Goal: Information Seeking & Learning: Understand process/instructions

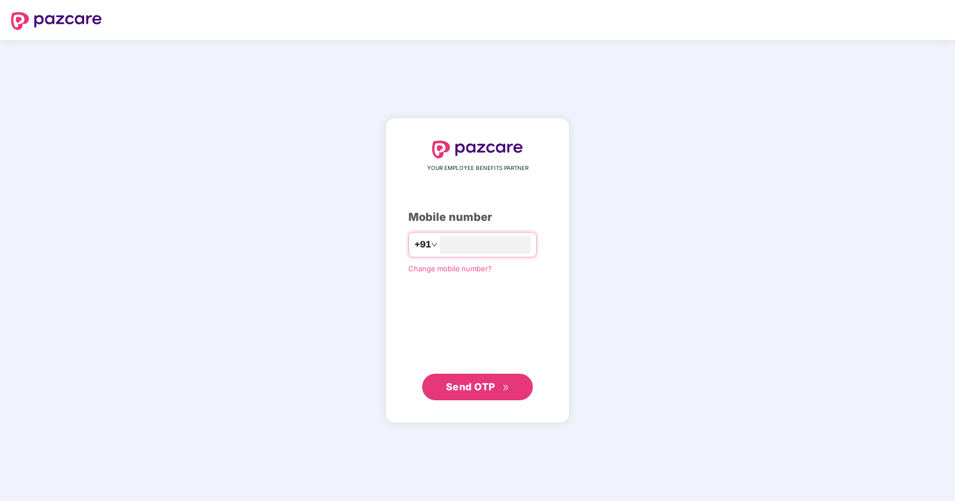
type input "**********"
click at [465, 391] on span "Send OTP" at bounding box center [470, 386] width 49 height 12
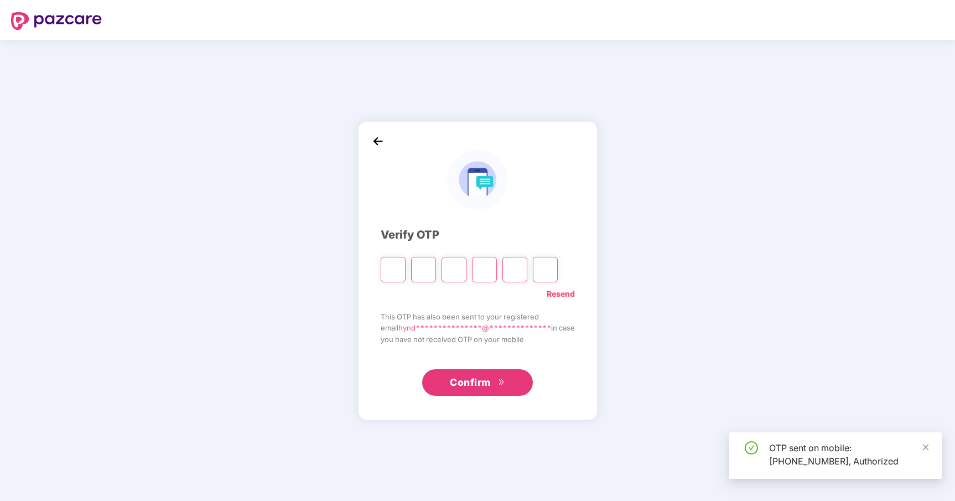
click at [389, 270] on input "Please enter verification code. Digit 1" at bounding box center [393, 269] width 25 height 25
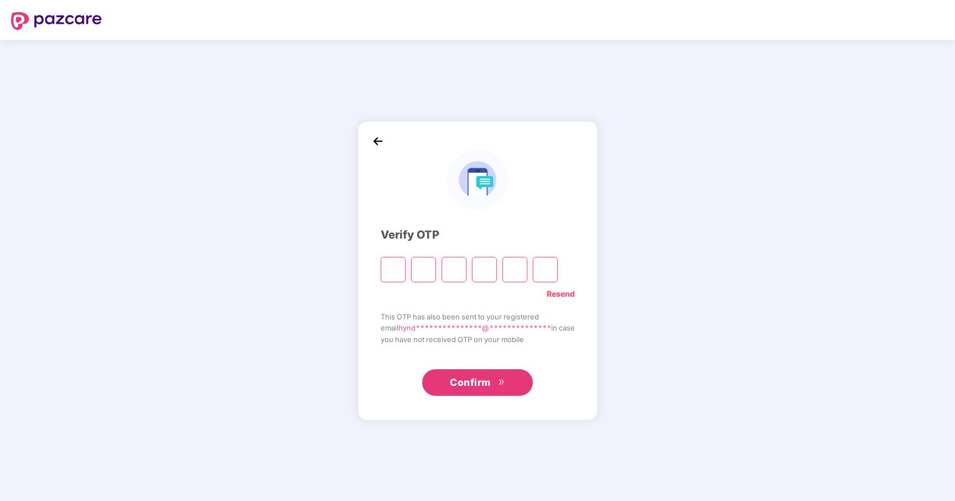
type input "*"
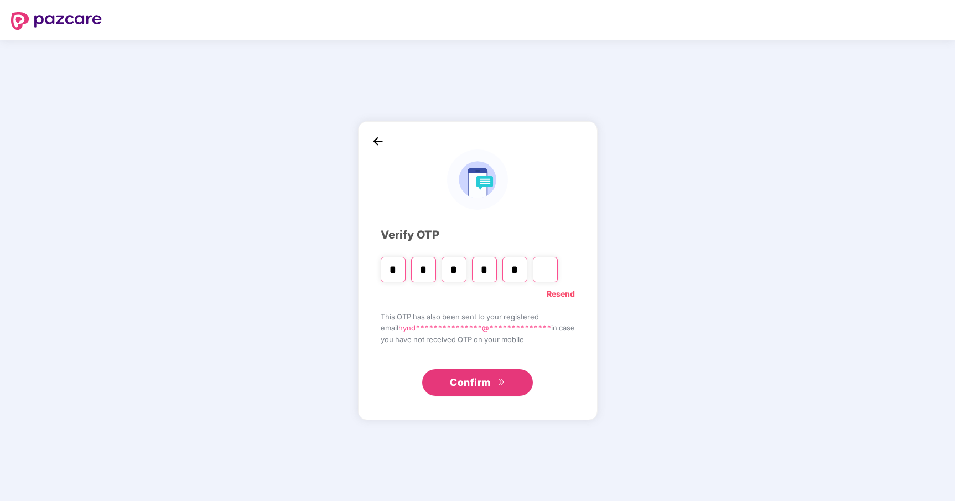
type input "*"
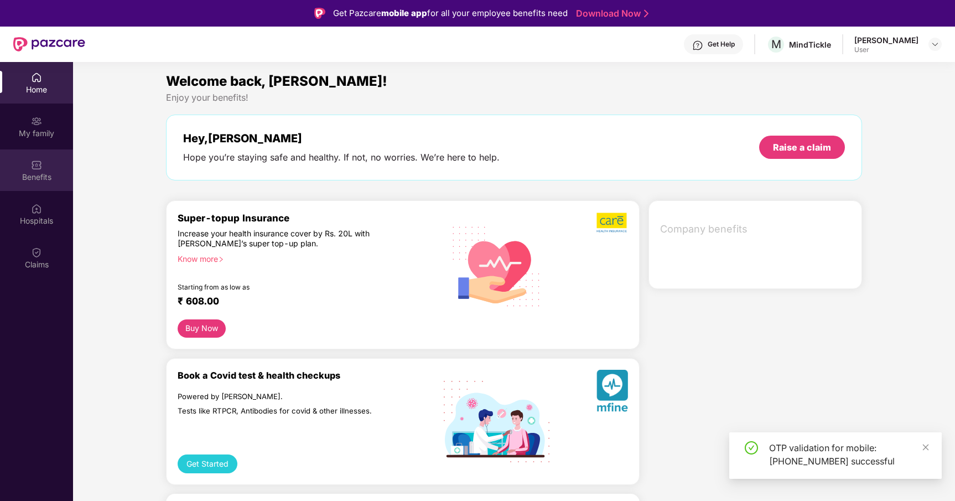
click at [37, 167] on img at bounding box center [36, 164] width 11 height 11
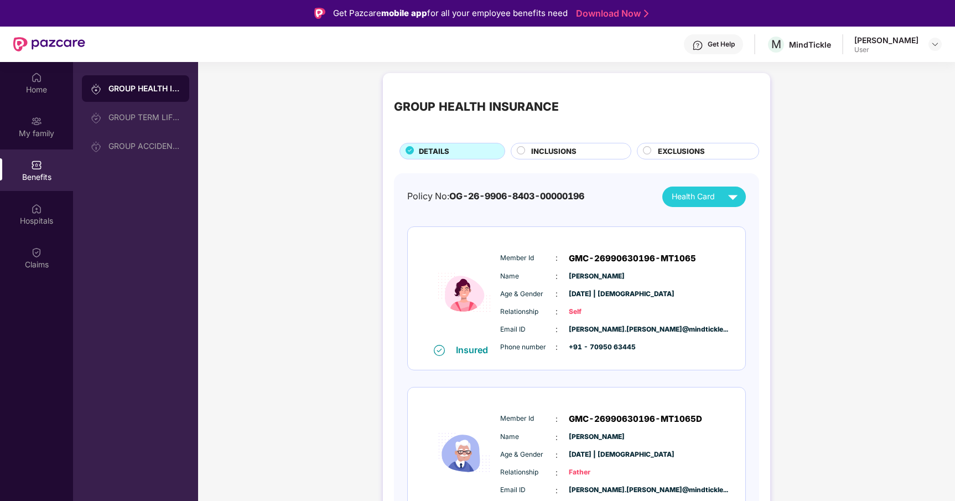
click at [577, 151] on div "INCLUSIONS" at bounding box center [576, 152] width 100 height 13
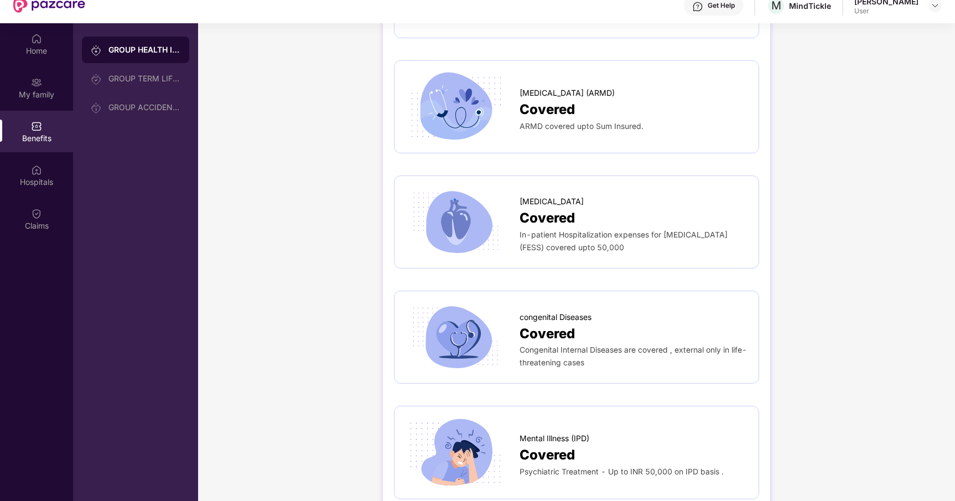
scroll to position [62, 0]
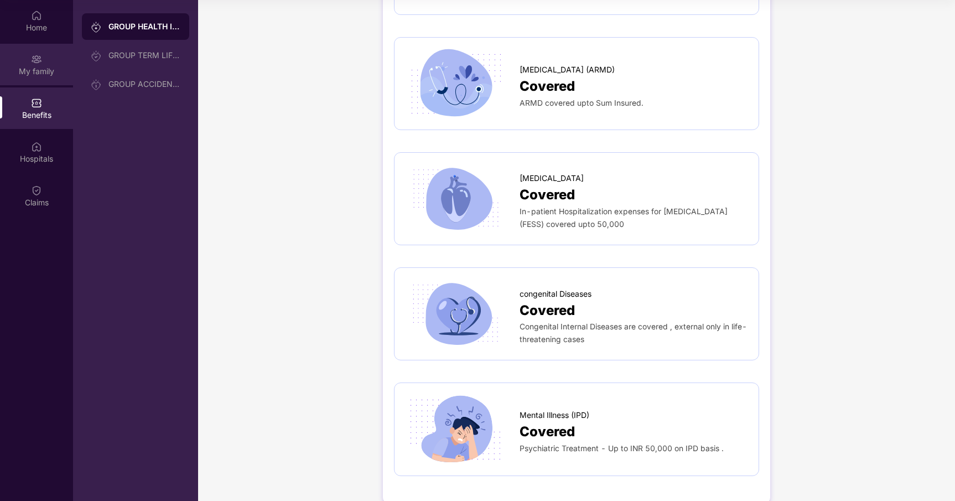
click at [26, 73] on div "My family" at bounding box center [36, 71] width 73 height 11
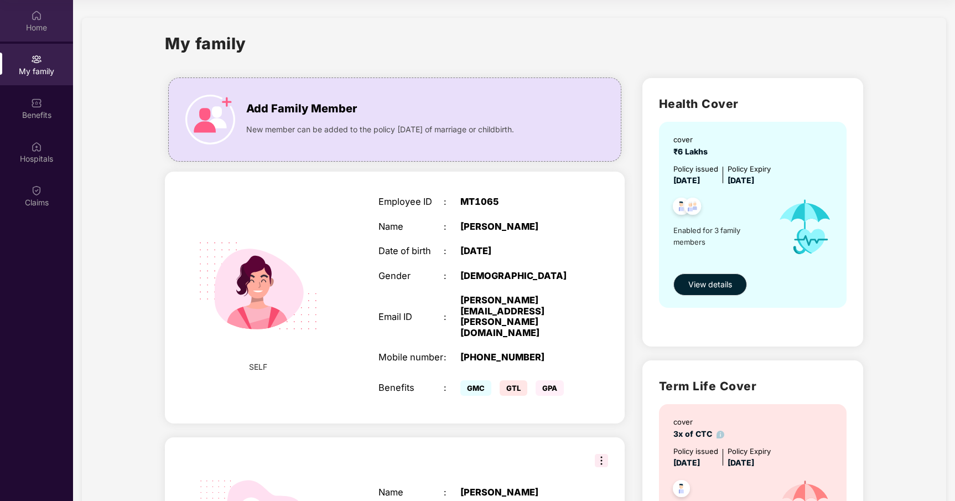
click at [27, 29] on div "Home" at bounding box center [36, 27] width 73 height 11
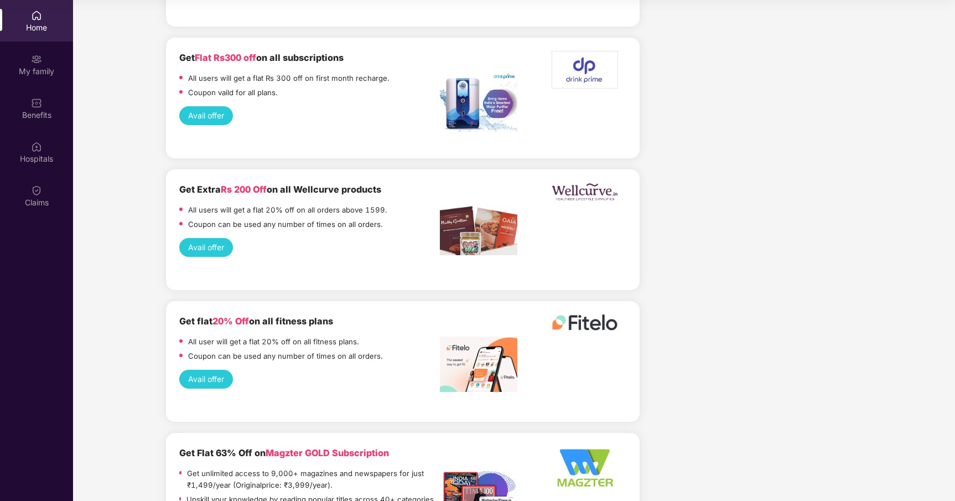
scroll to position [2806, 0]
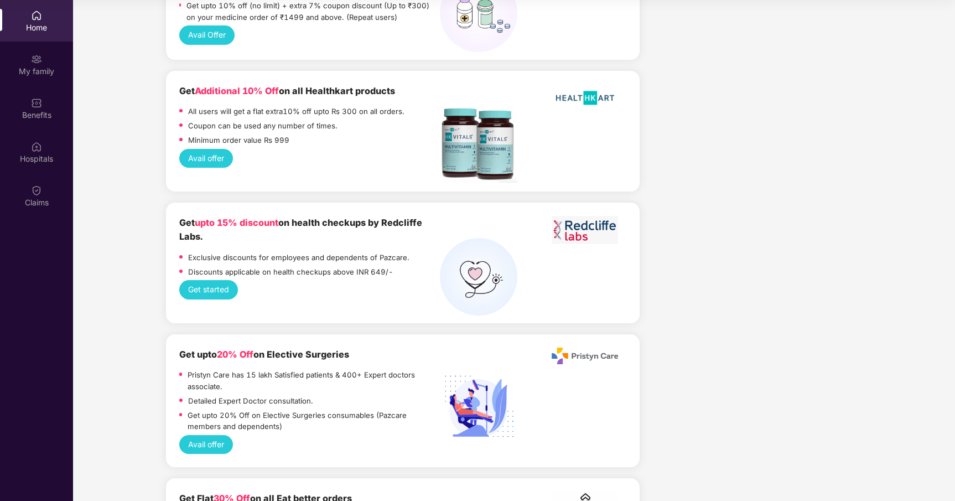
scroll to position [1339, 0]
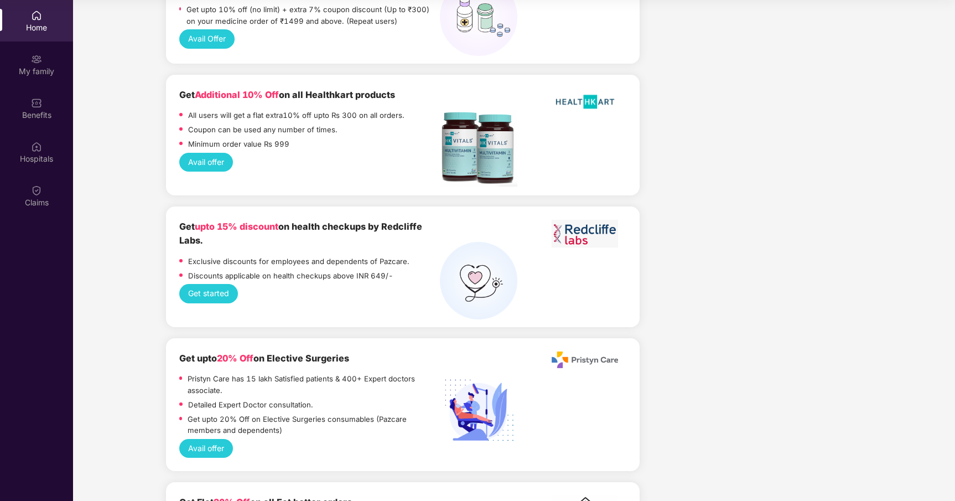
click at [311, 284] on div "Get started" at bounding box center [402, 293] width 447 height 19
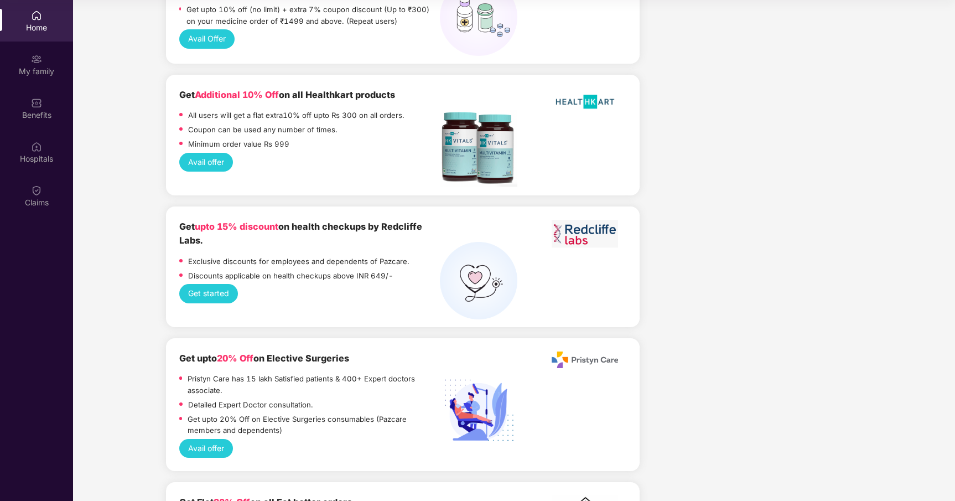
click at [311, 284] on div "Get started" at bounding box center [402, 293] width 447 height 19
click at [312, 284] on div "Get started" at bounding box center [402, 293] width 447 height 19
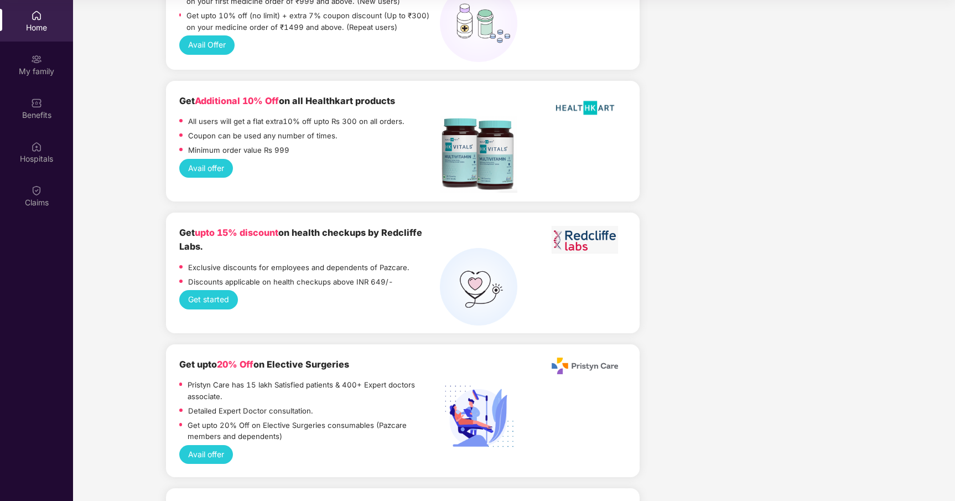
scroll to position [1336, 0]
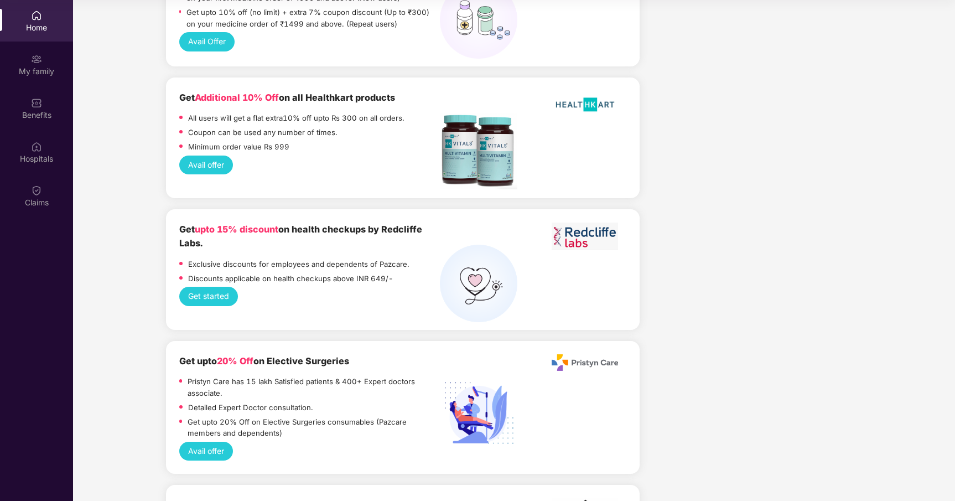
click at [226, 287] on button "Get started" at bounding box center [208, 296] width 59 height 19
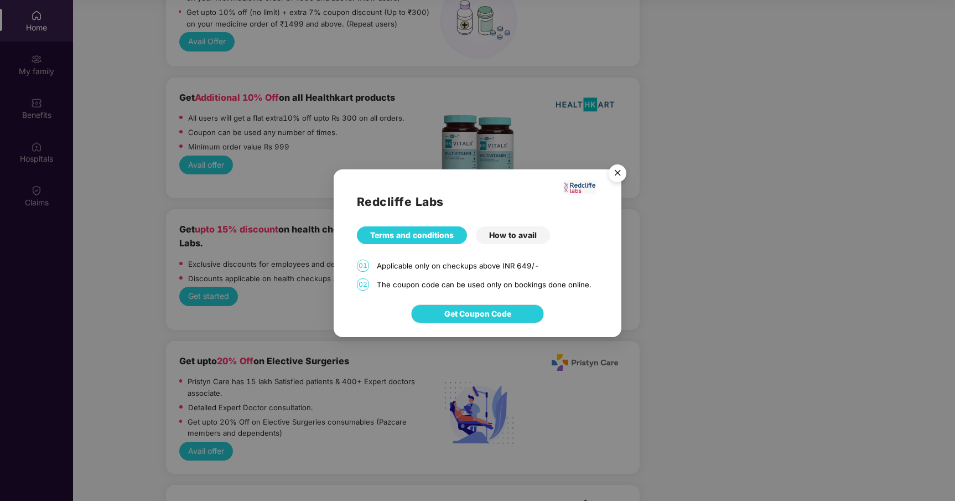
click at [528, 238] on div "How to avail" at bounding box center [513, 235] width 74 height 18
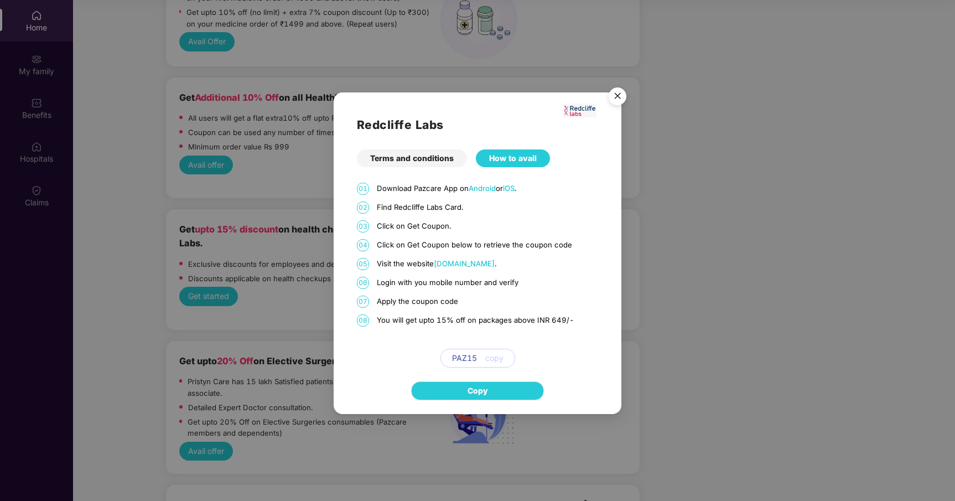
click at [464, 262] on span "Redcliffelabs.com" at bounding box center [464, 263] width 61 height 9
